Goal: Transaction & Acquisition: Subscribe to service/newsletter

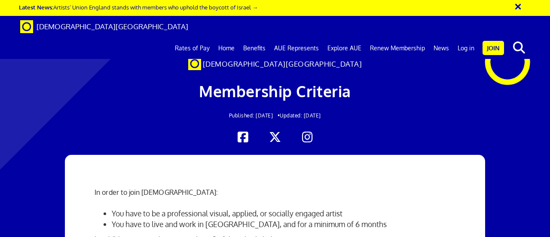
scroll to position [172, 0]
drag, startPoint x: 114, startPoint y: 90, endPoint x: 384, endPoint y: 214, distance: 297.0
copy ul "ou are regularly making and exhibiting artwork You have received professional g…"
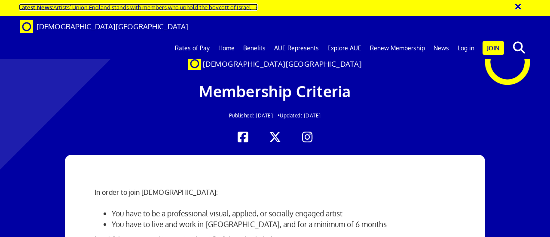
click at [229, 10] on link "Latest News: Artists’ Union England stands with members who uphold the boycott …" at bounding box center [138, 6] width 239 height 7
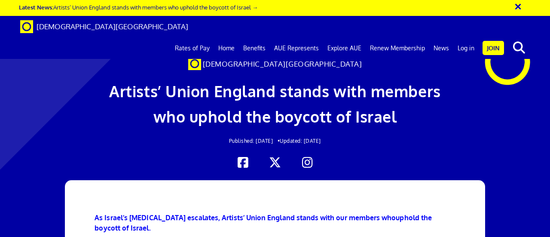
scroll to position [1677, 0]
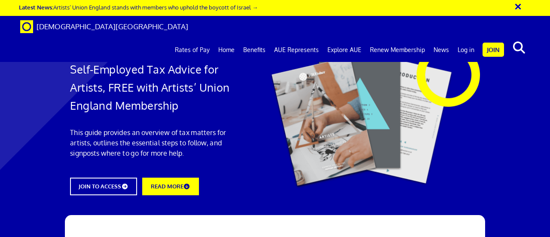
scroll to position [817, 0]
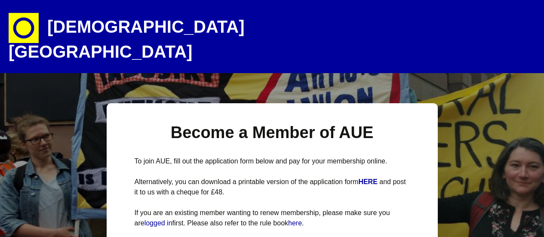
select select
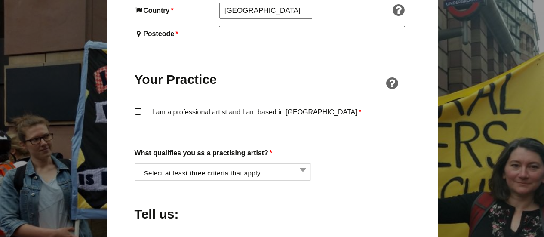
scroll to position [645, 0]
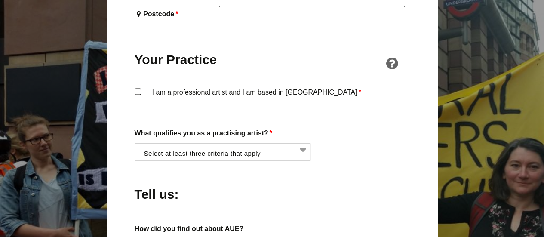
click at [303, 144] on li at bounding box center [225, 151] width 176 height 15
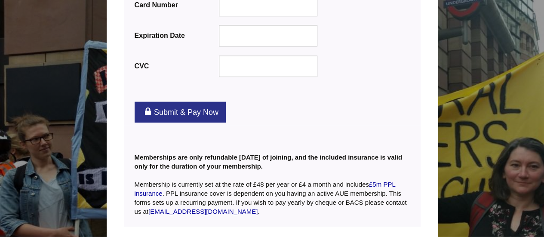
scroll to position [1203, 0]
